Goal: Task Accomplishment & Management: Use online tool/utility

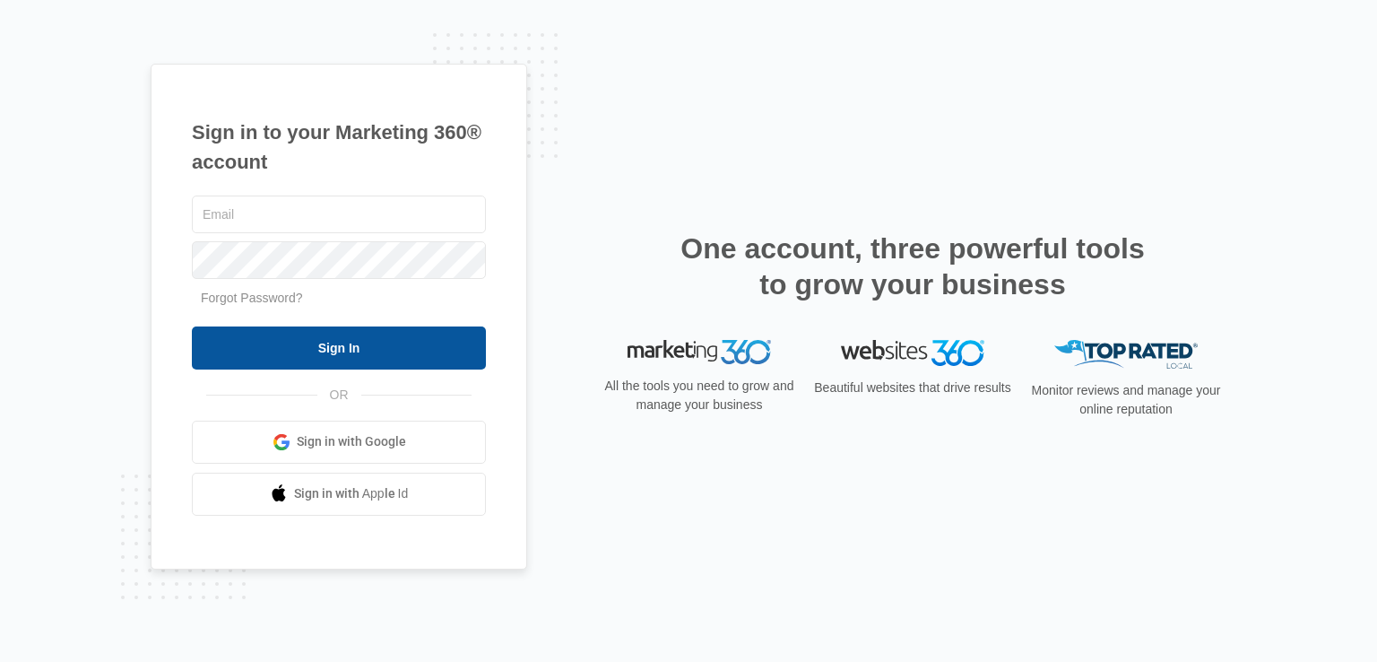
type input "[PERSON_NAME][EMAIL_ADDRESS][DOMAIN_NAME]"
click at [291, 351] on input "Sign In" at bounding box center [339, 347] width 294 height 43
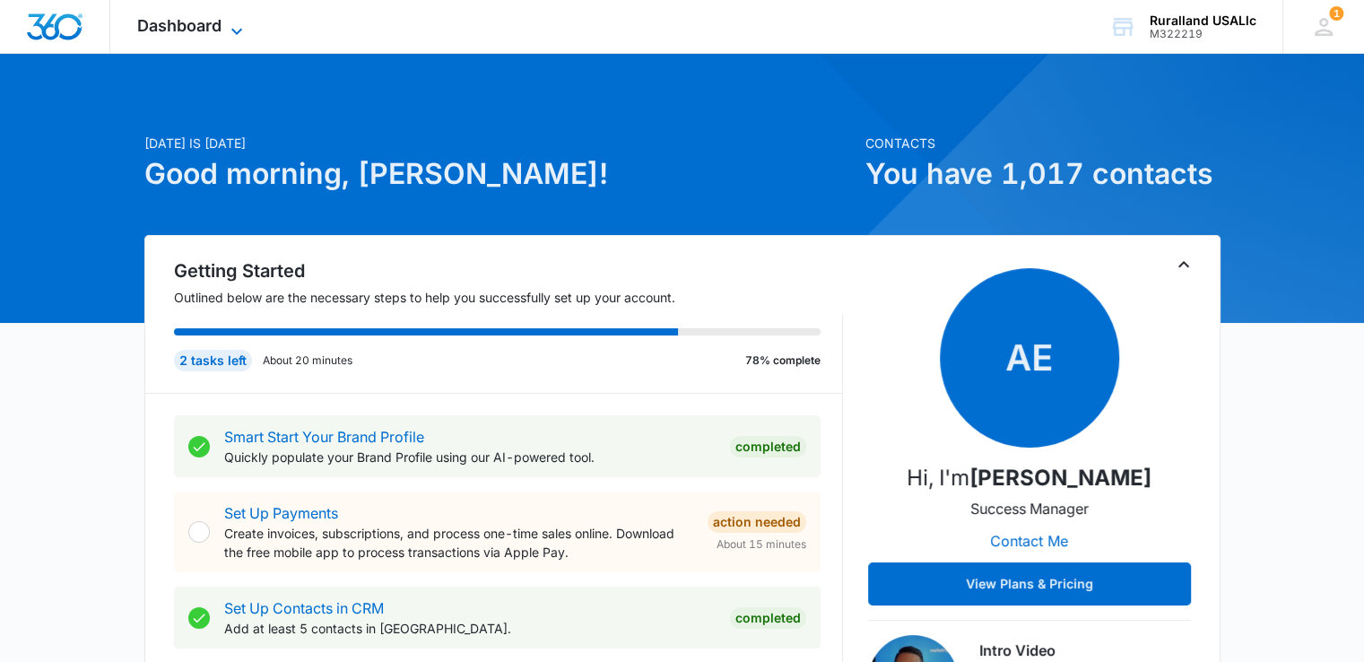
click at [237, 25] on icon at bounding box center [237, 32] width 22 height 22
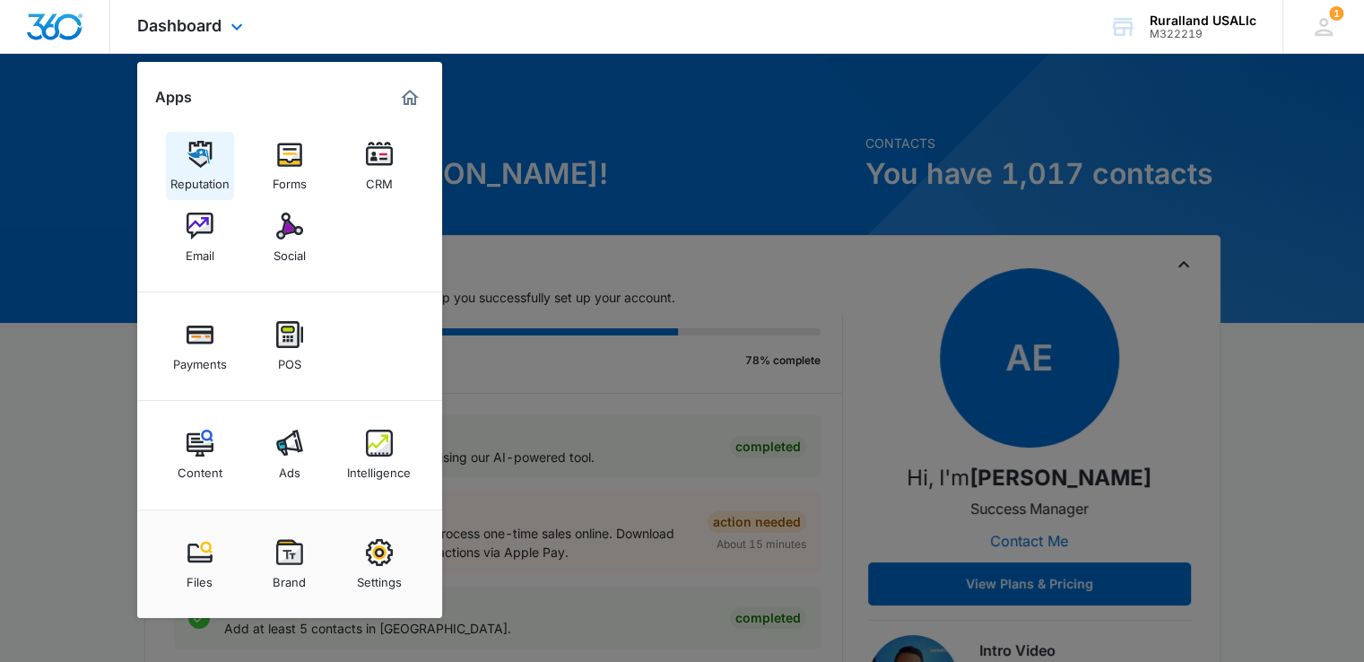
click at [198, 174] on div "Reputation" at bounding box center [199, 179] width 59 height 23
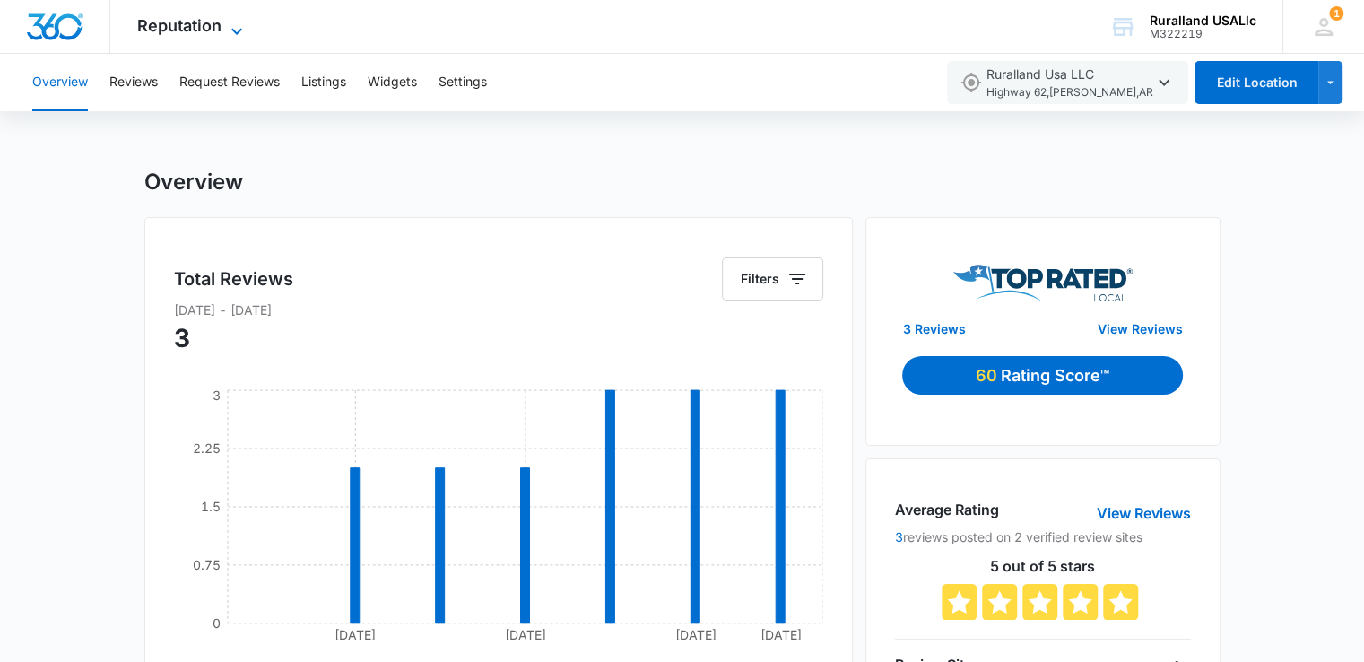
click at [241, 23] on icon at bounding box center [237, 32] width 22 height 22
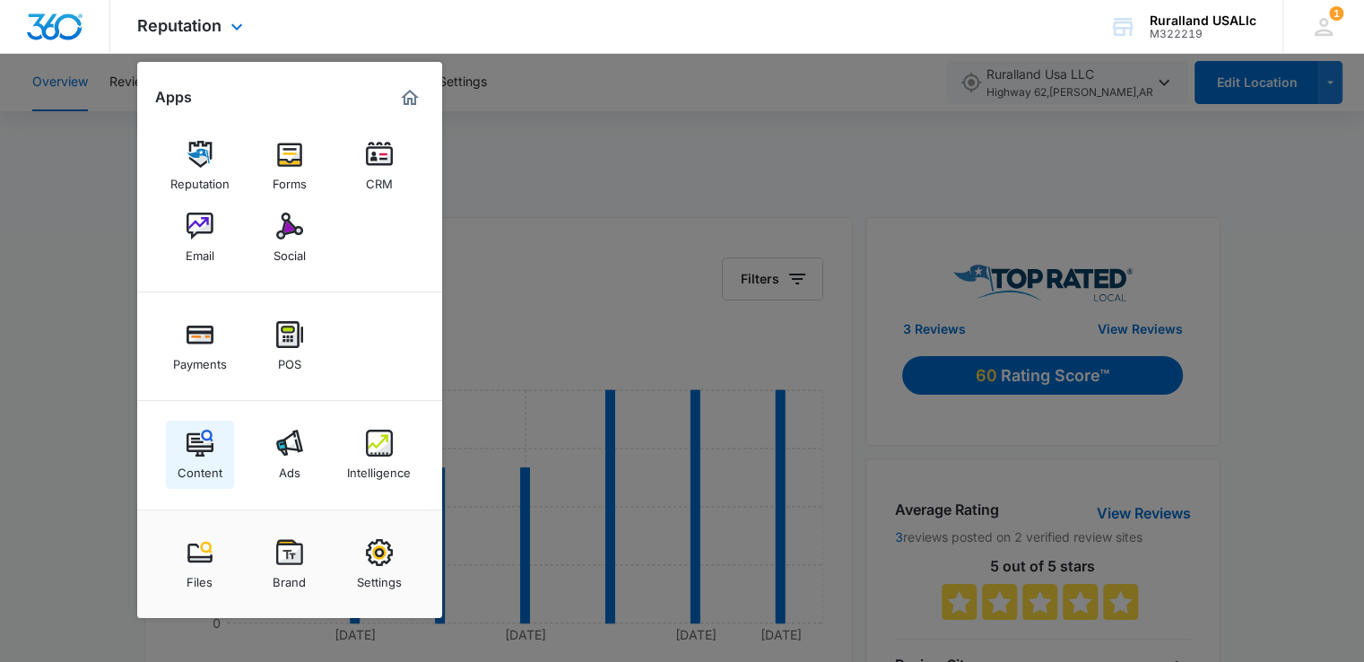
click at [202, 444] on img at bounding box center [200, 443] width 27 height 27
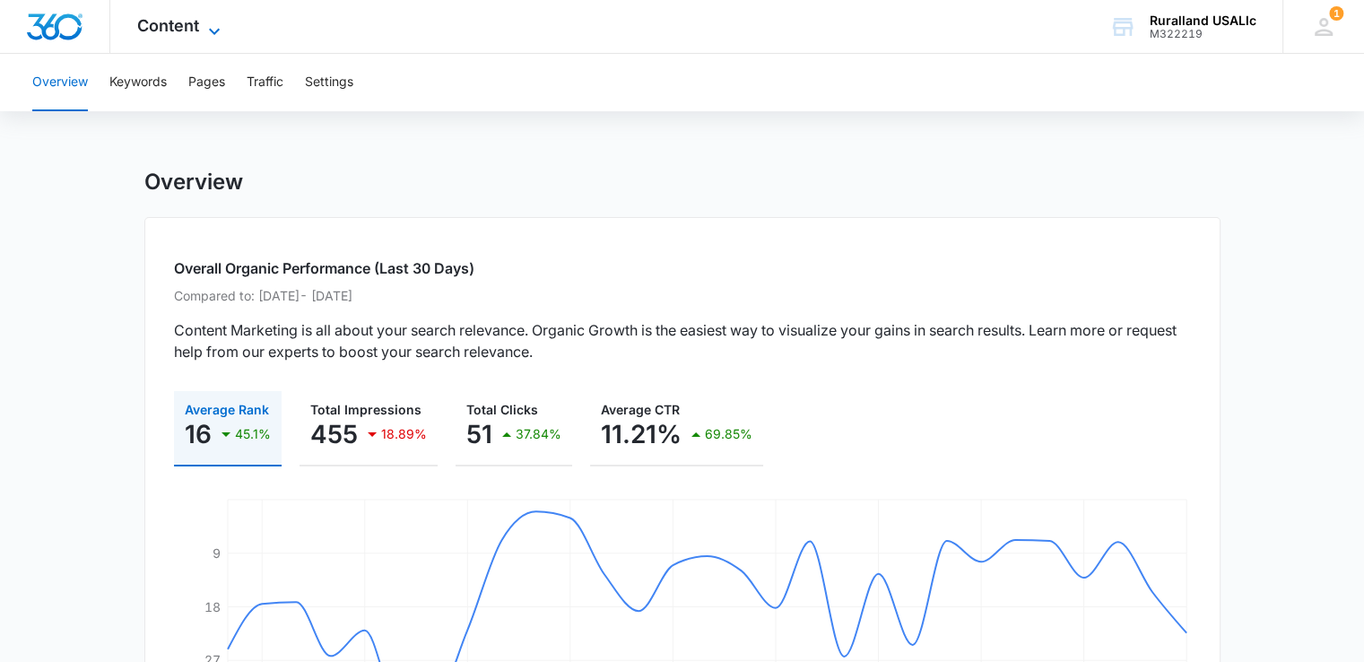
click at [208, 21] on icon at bounding box center [215, 32] width 22 height 22
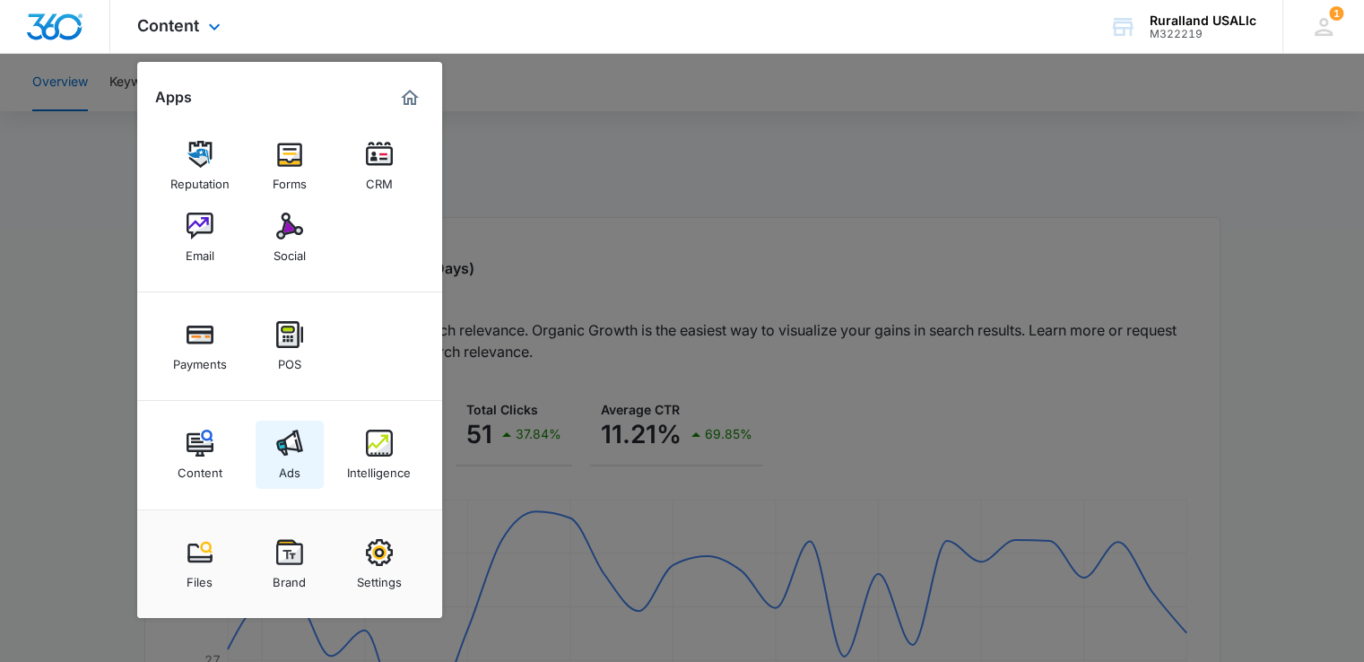
click at [285, 447] on img at bounding box center [289, 443] width 27 height 27
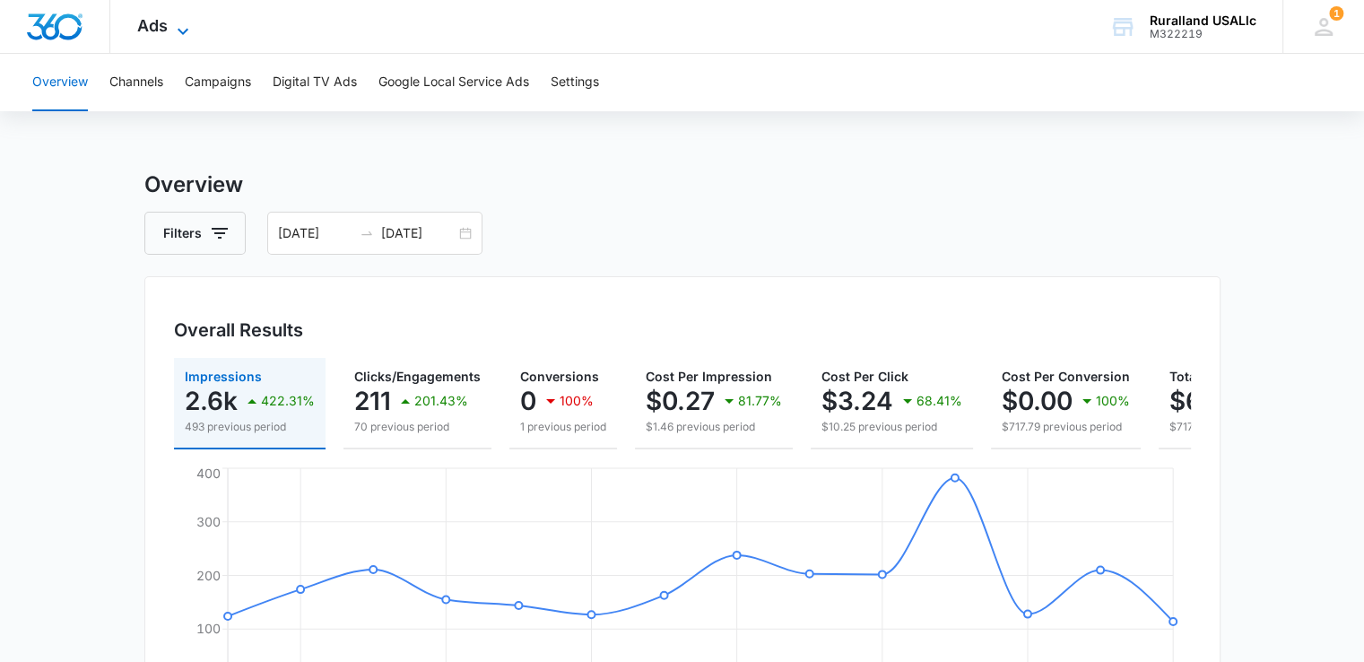
click at [191, 24] on icon at bounding box center [183, 32] width 22 height 22
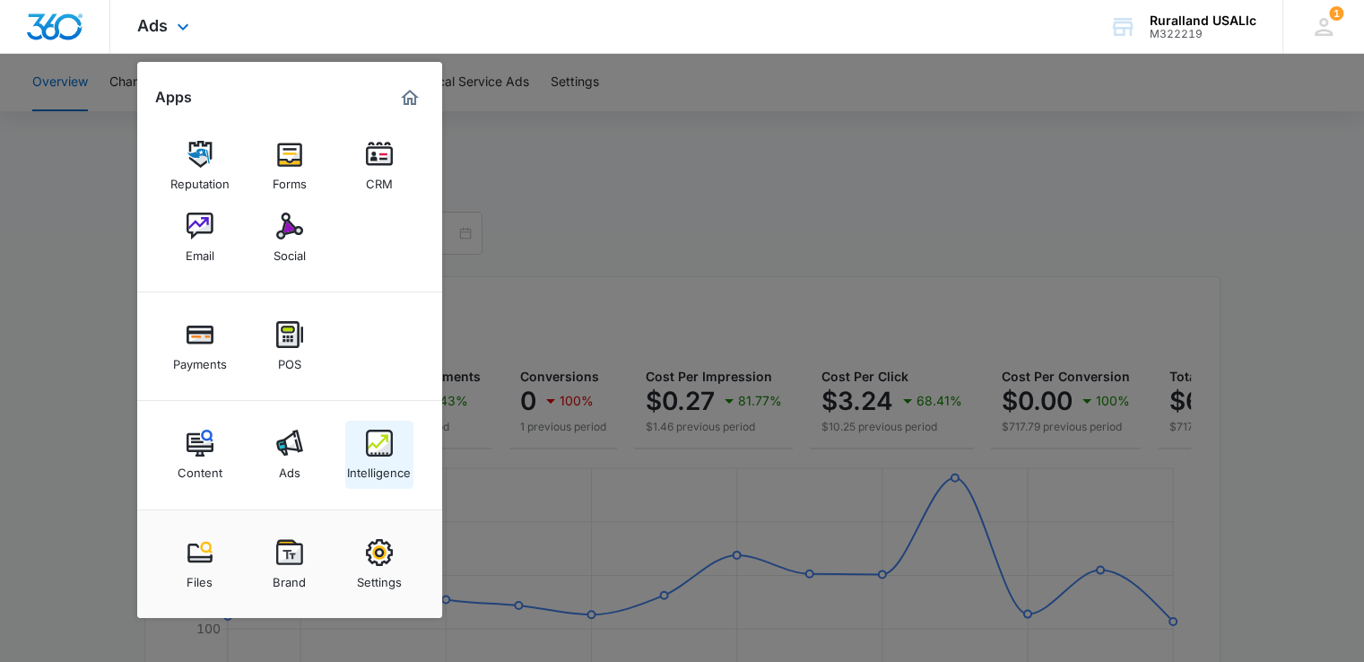
click at [393, 436] on link "Intelligence" at bounding box center [379, 455] width 68 height 68
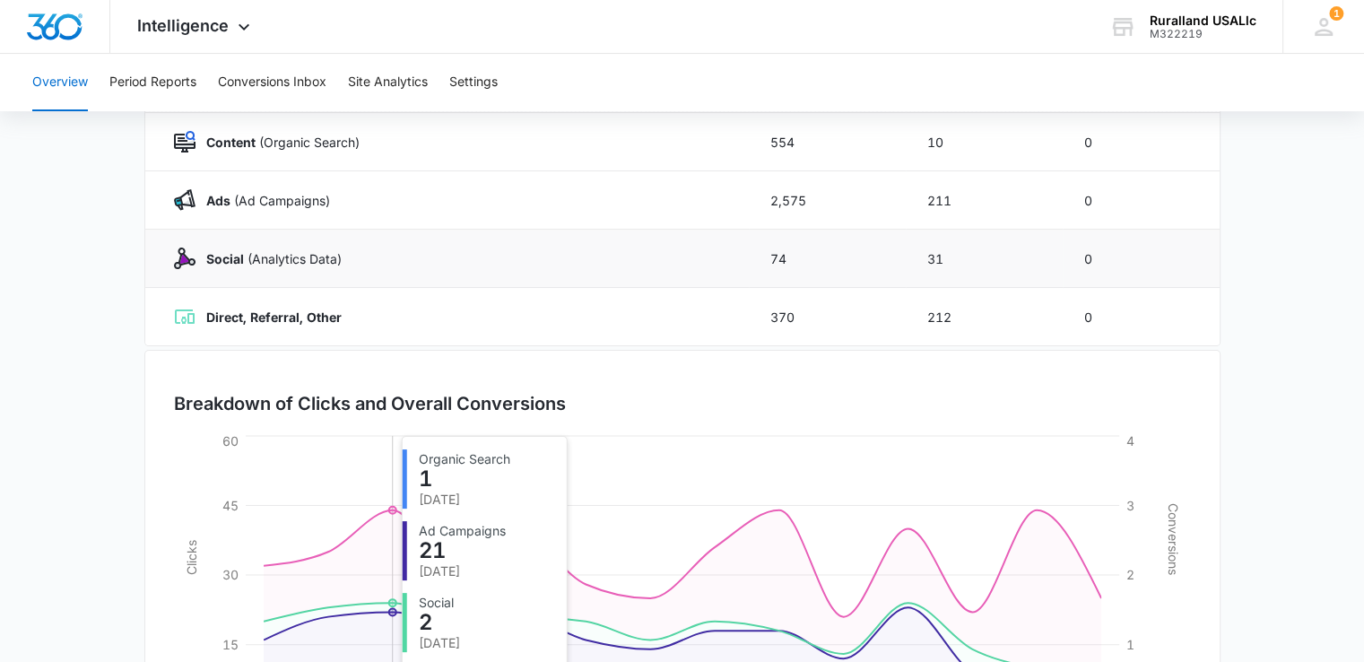
scroll to position [90, 0]
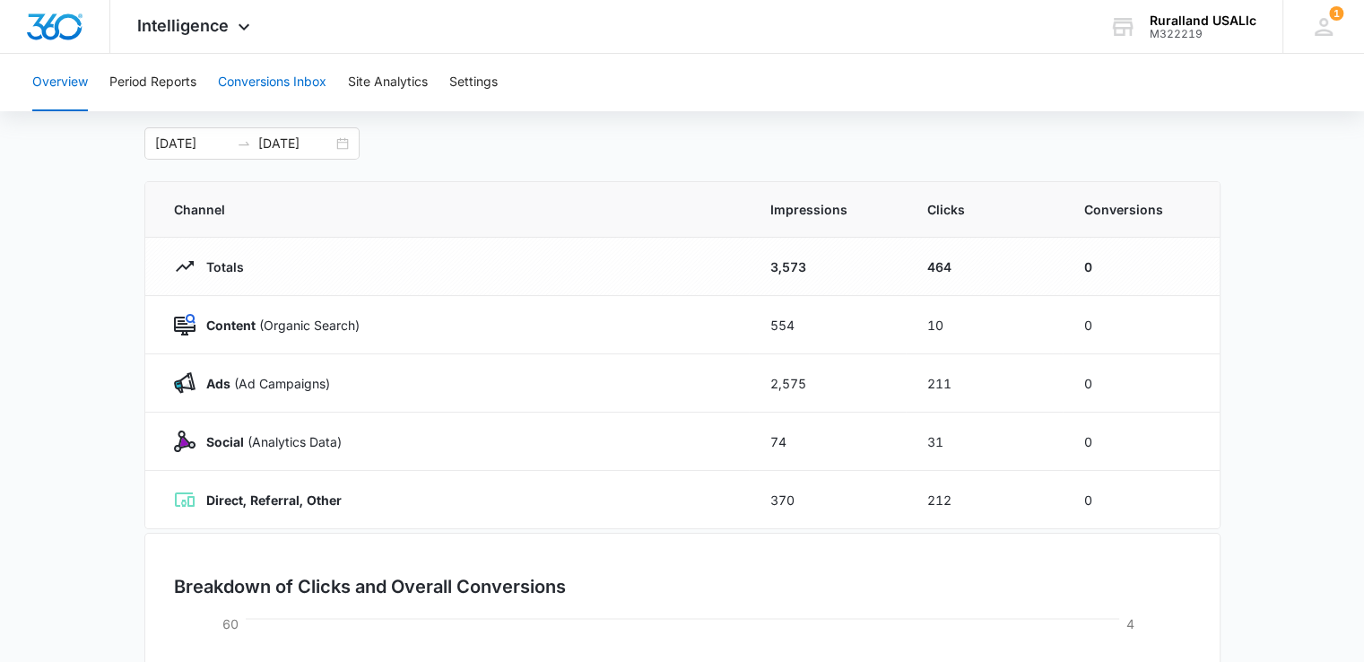
click at [284, 75] on button "Conversions Inbox" at bounding box center [272, 82] width 108 height 57
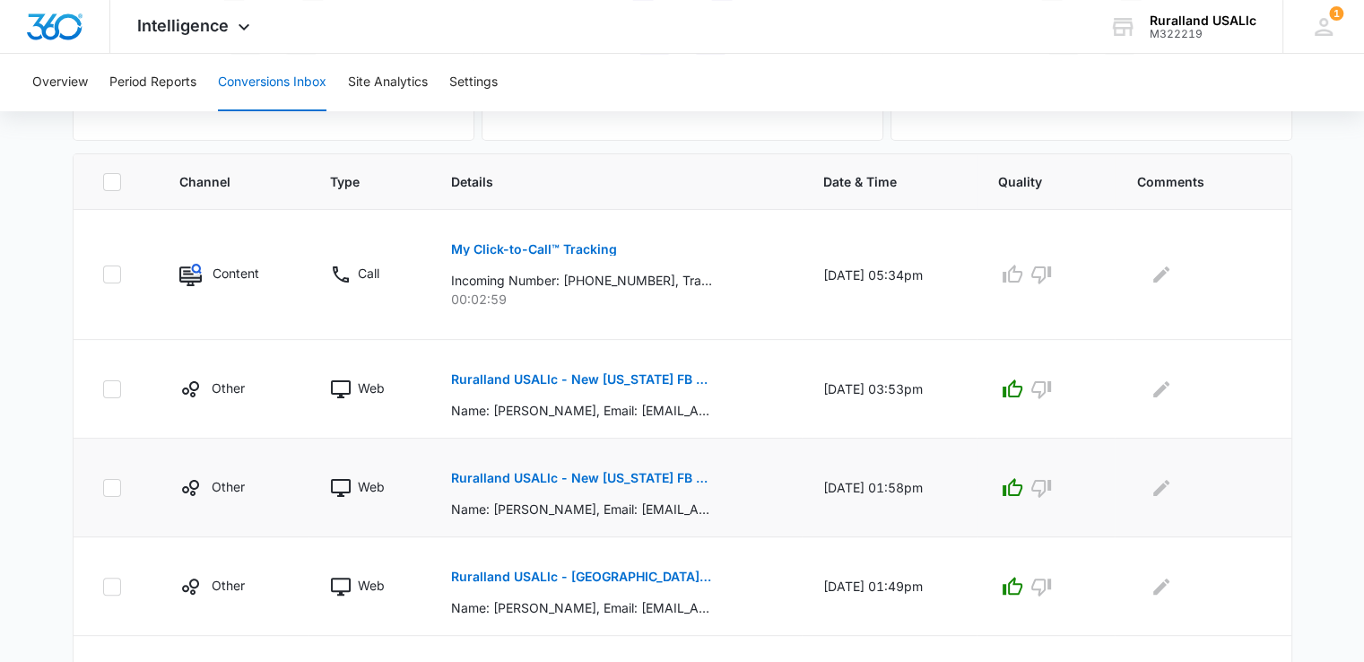
scroll to position [359, 0]
